Goal: Task Accomplishment & Management: Manage account settings

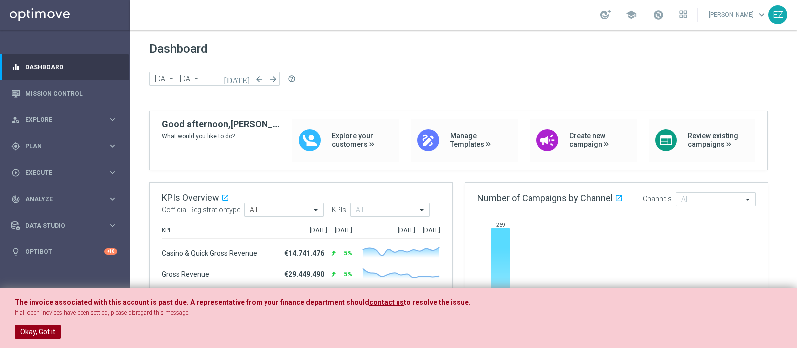
click at [49, 333] on button "Okay, Got it" at bounding box center [38, 332] width 46 height 14
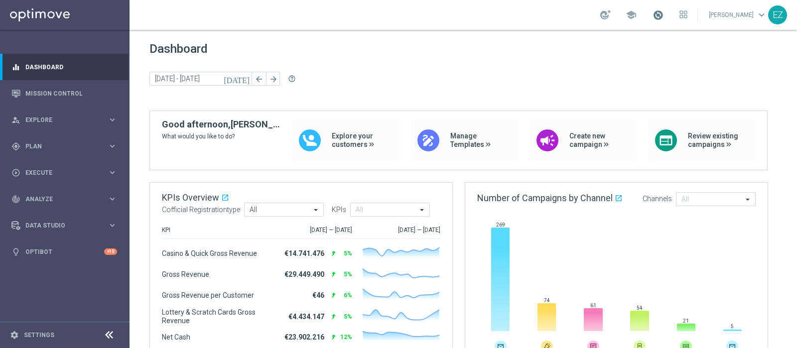
click at [664, 11] on span at bounding box center [658, 14] width 11 height 11
click at [48, 140] on div "gps_fixed Plan keyboard_arrow_right" at bounding box center [64, 146] width 129 height 26
click at [42, 168] on link "Target Groups" at bounding box center [65, 167] width 78 height 8
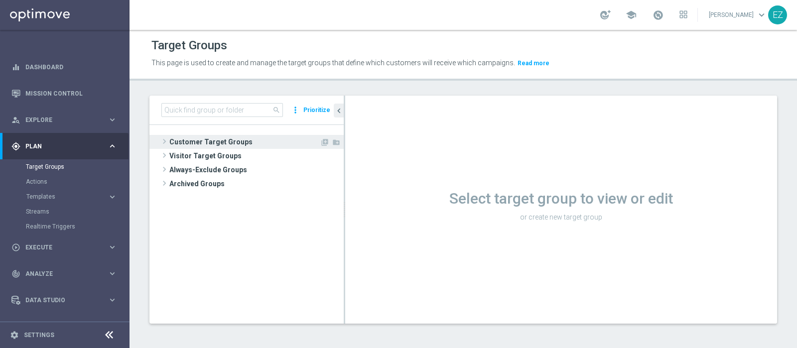
click at [224, 141] on span "Customer Target Groups" at bounding box center [244, 142] width 150 height 14
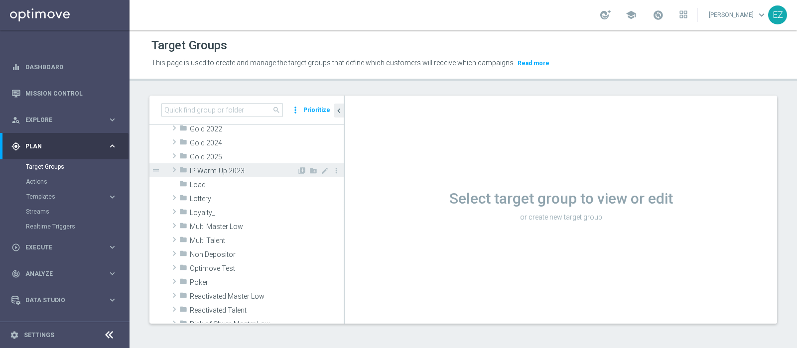
scroll to position [158, 0]
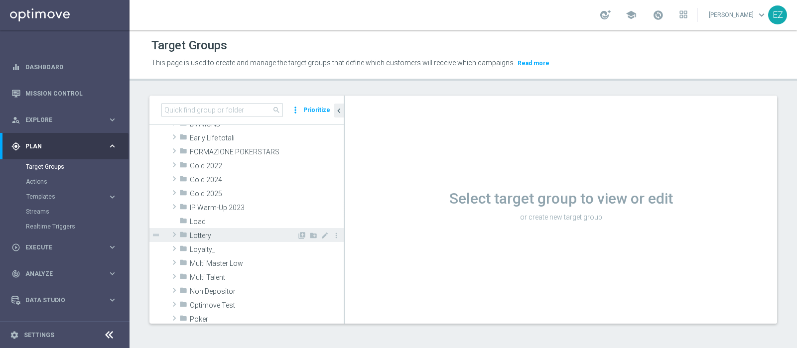
click at [211, 236] on span "Lottery" at bounding box center [243, 236] width 107 height 8
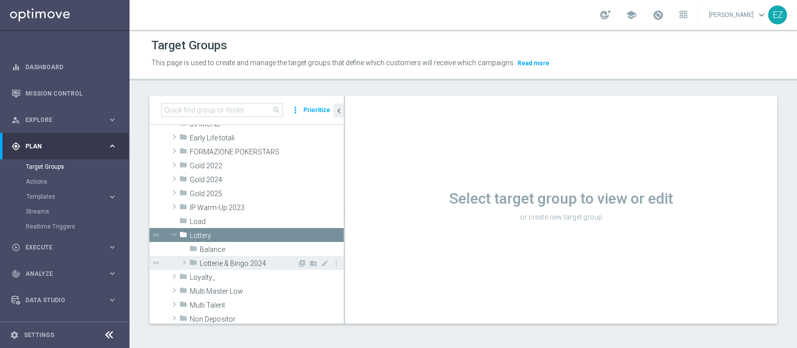
click at [221, 258] on div "folder Lotterie & Bingo 2024" at bounding box center [243, 263] width 108 height 14
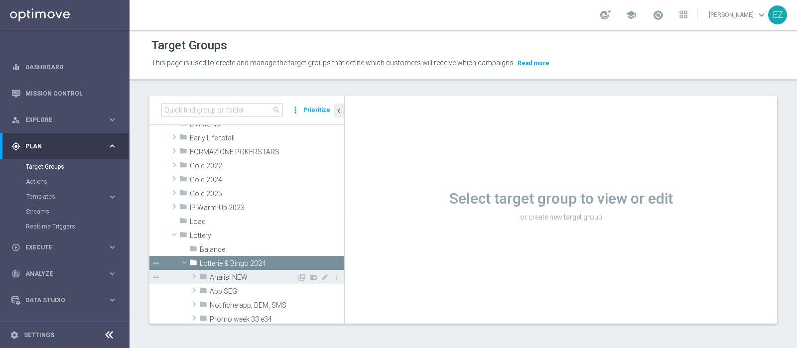
click at [221, 279] on span "Analisi NEW" at bounding box center [253, 277] width 87 height 8
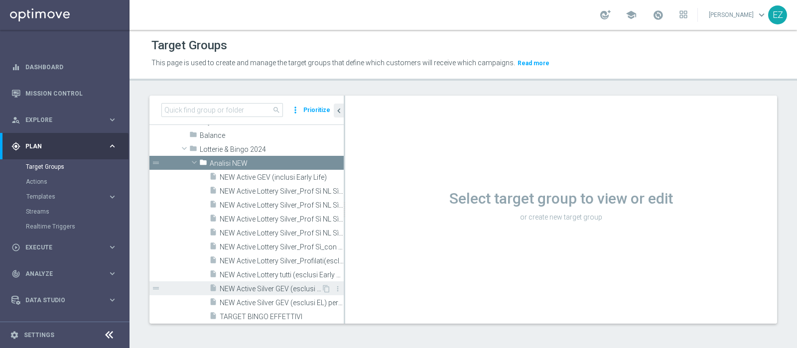
scroll to position [282, 0]
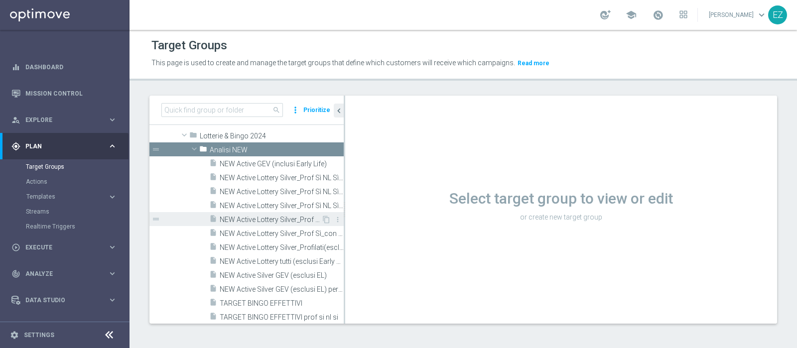
click at [258, 216] on span "NEW Active Lottery Silver_Prof Sì NL Sì_con pausa gioco lotterie (esclusi EL)_m…" at bounding box center [271, 220] width 102 height 8
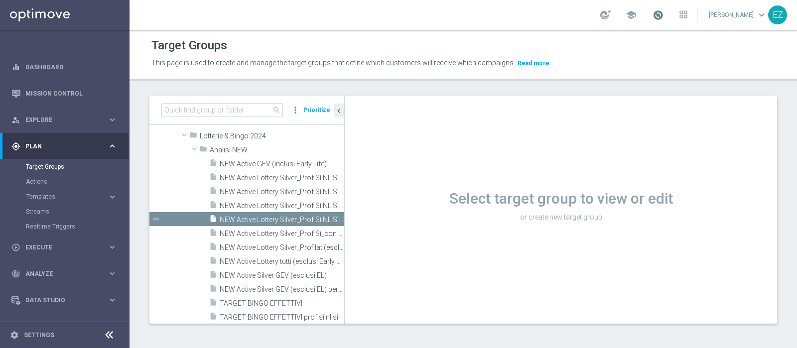
click at [664, 20] on span at bounding box center [658, 14] width 11 height 11
click at [664, 13] on span at bounding box center [658, 14] width 11 height 11
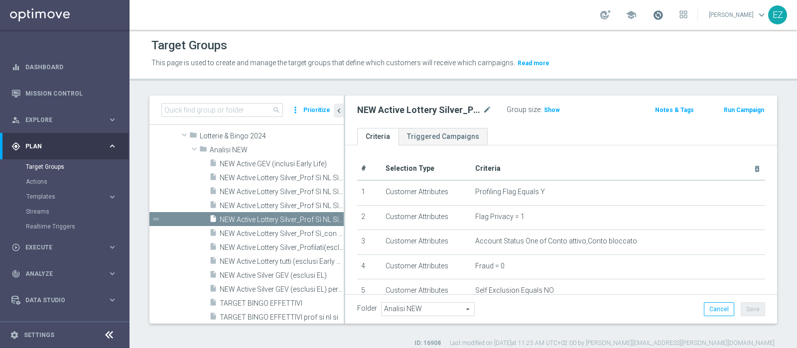
click at [664, 13] on span at bounding box center [658, 14] width 11 height 11
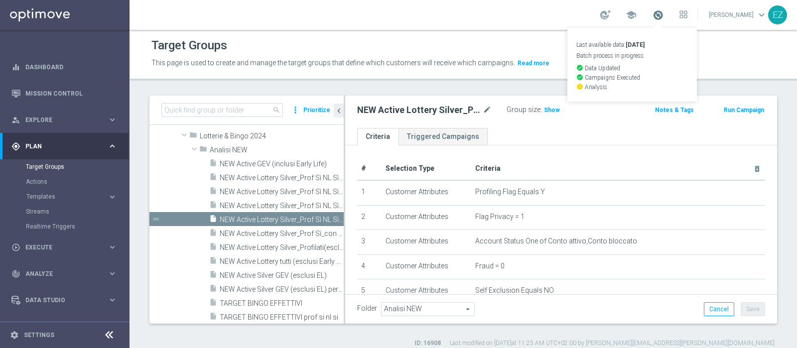
click at [664, 13] on span at bounding box center [658, 14] width 11 height 11
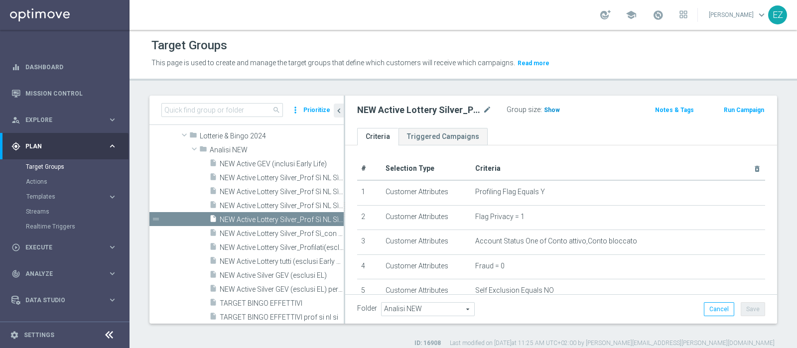
click at [551, 108] on span "Show" at bounding box center [552, 110] width 16 height 7
click at [664, 15] on span at bounding box center [658, 14] width 11 height 11
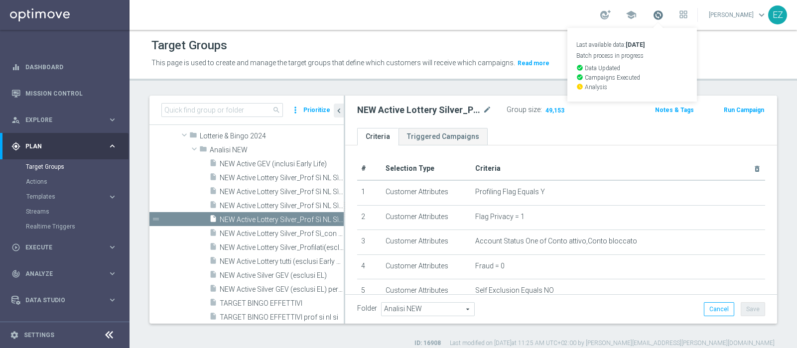
click at [664, 15] on span at bounding box center [658, 14] width 11 height 11
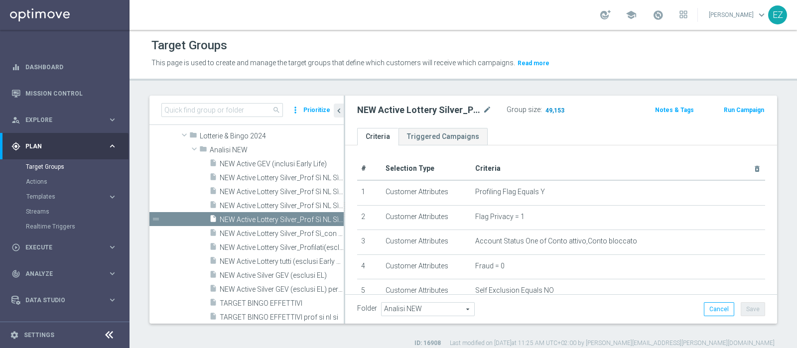
click at [553, 111] on span "49,153" at bounding box center [554, 111] width 21 height 9
